Goal: Transaction & Acquisition: Purchase product/service

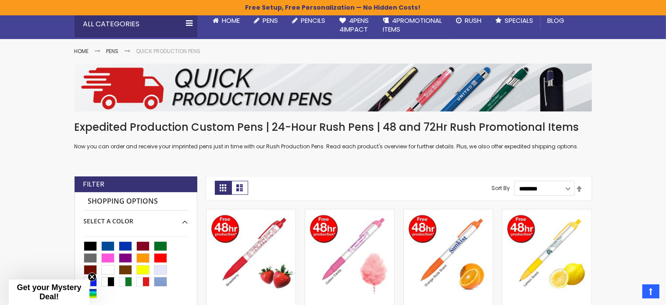
scroll to position [175, 0]
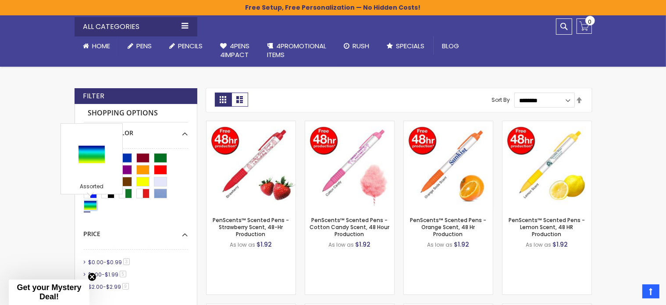
click at [91, 206] on div "Assorted" at bounding box center [90, 205] width 13 height 10
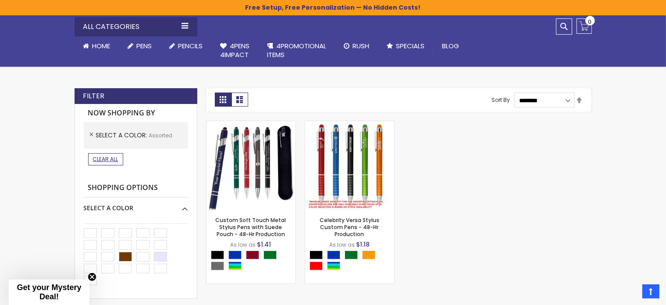
click at [98, 162] on span "Clear All" at bounding box center [105, 158] width 25 height 7
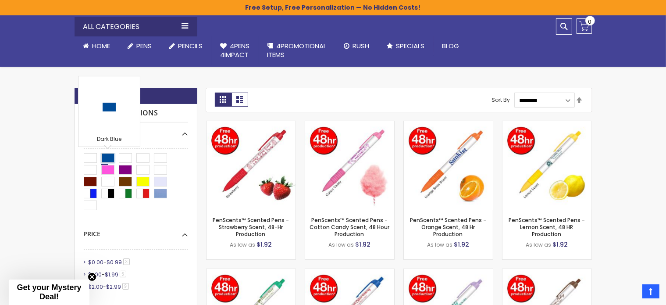
click at [109, 155] on div "Dark Blue" at bounding box center [107, 158] width 13 height 10
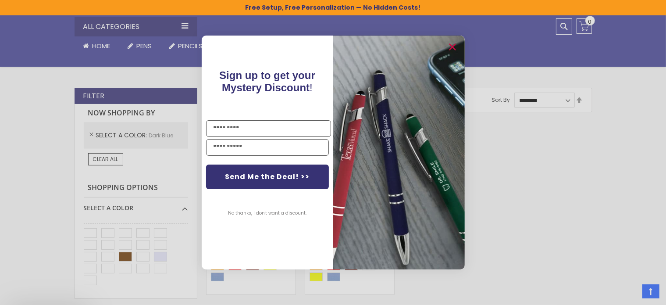
scroll to position [263, 0]
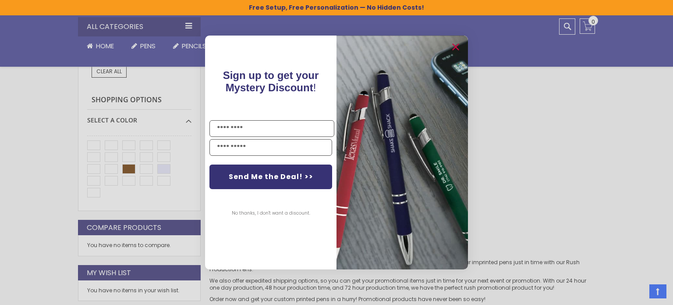
click at [573, 121] on div "Close dialog Sign up to get your Mystery Discount ! Name Email Send Me the Deal…" at bounding box center [336, 152] width 673 height 305
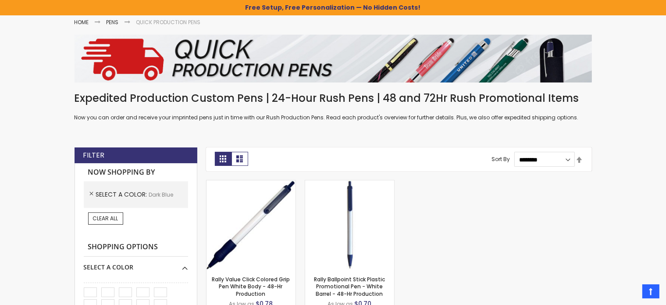
scroll to position [175, 0]
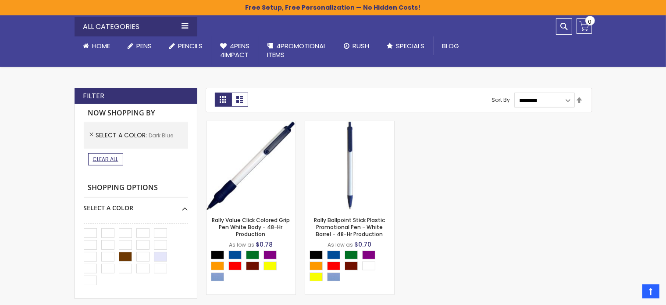
click at [112, 163] on link "Clear All" at bounding box center [105, 159] width 35 height 12
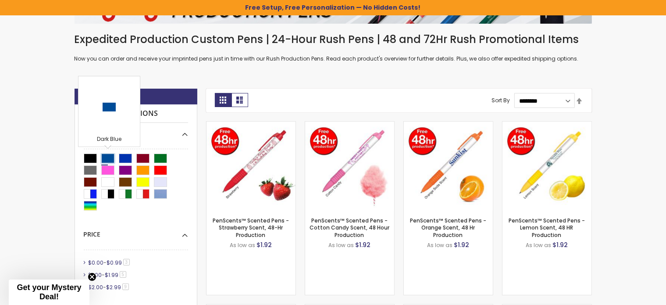
click at [111, 158] on div "Dark Blue" at bounding box center [107, 158] width 13 height 10
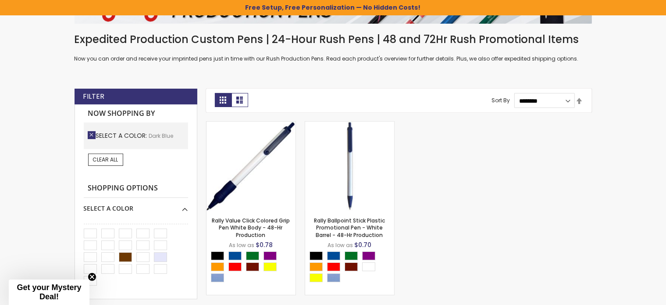
click at [91, 133] on link "Remove This Item" at bounding box center [92, 135] width 8 height 8
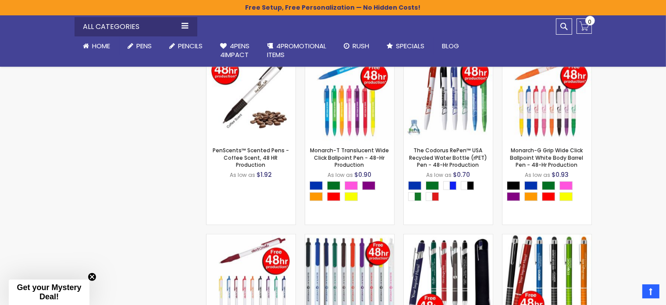
scroll to position [526, 0]
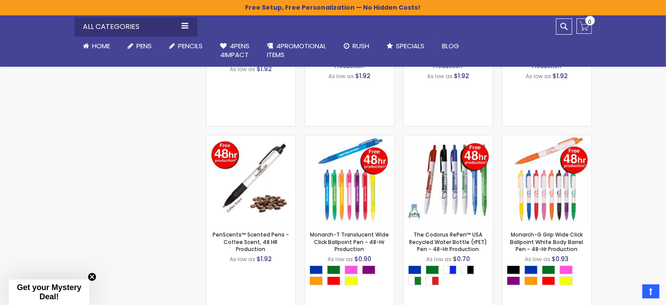
scroll to position [175, 0]
